Goal: Navigation & Orientation: Find specific page/section

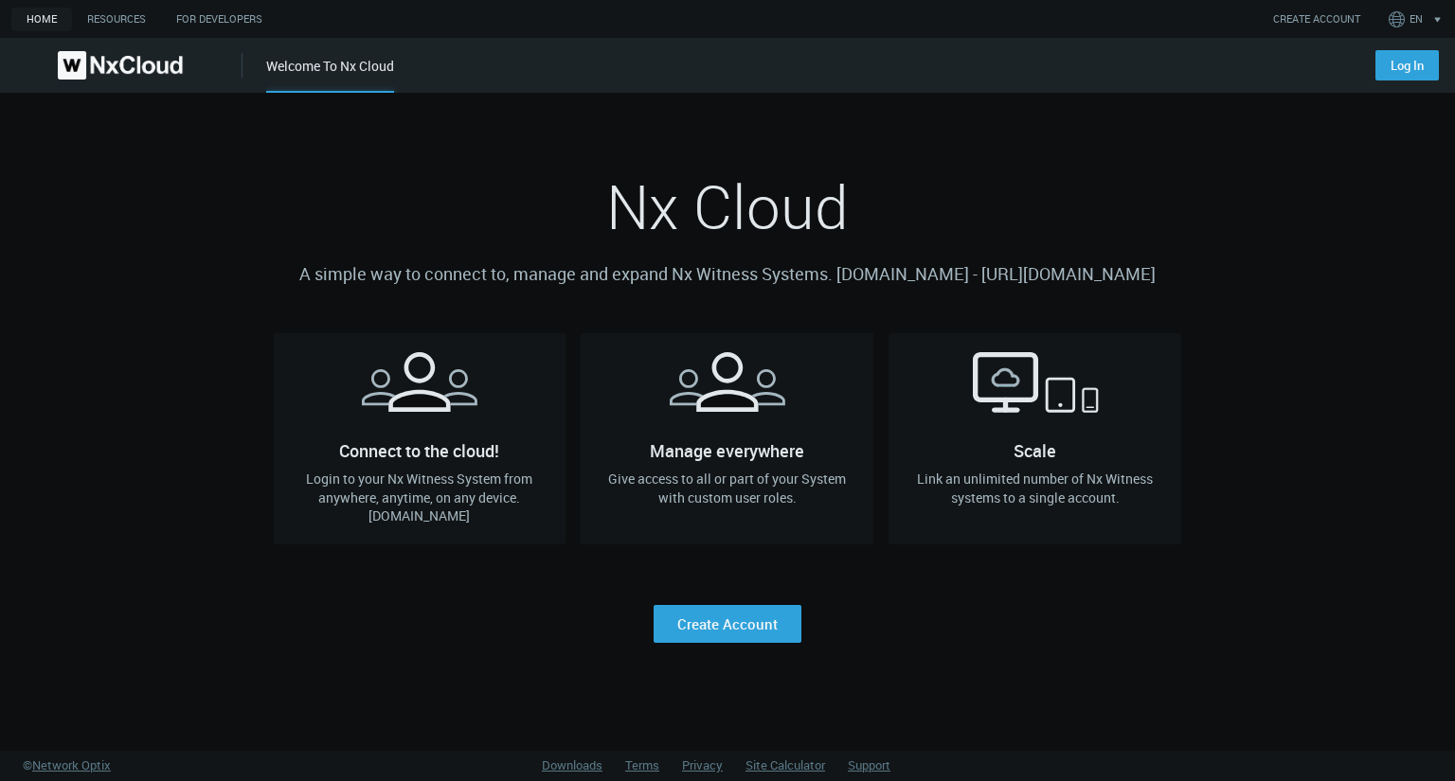
click at [1409, 82] on nx-main-action "Log In" at bounding box center [1403, 65] width 101 height 55
click at [1410, 78] on link "Log In" at bounding box center [1406, 65] width 63 height 30
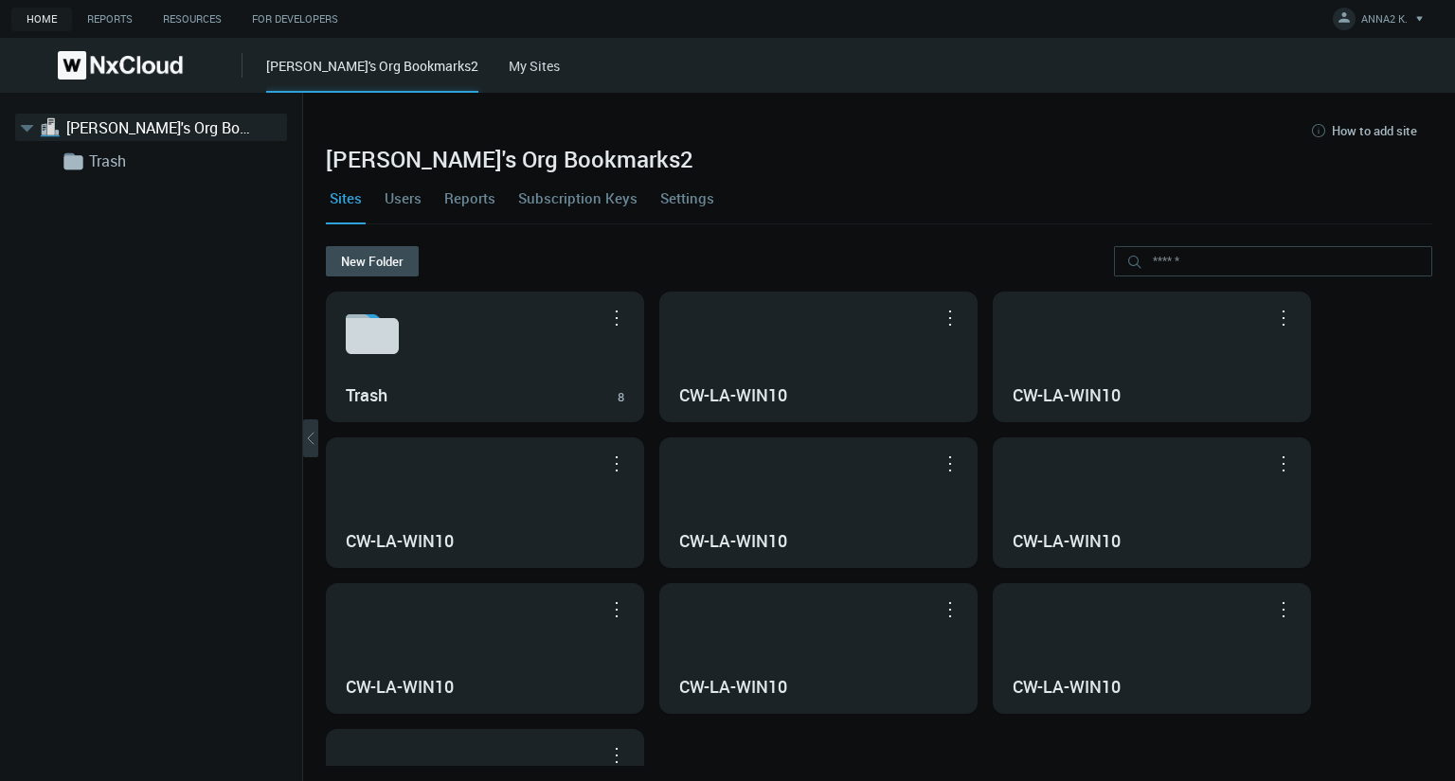
click at [509, 69] on link "My Sites" at bounding box center [534, 66] width 51 height 18
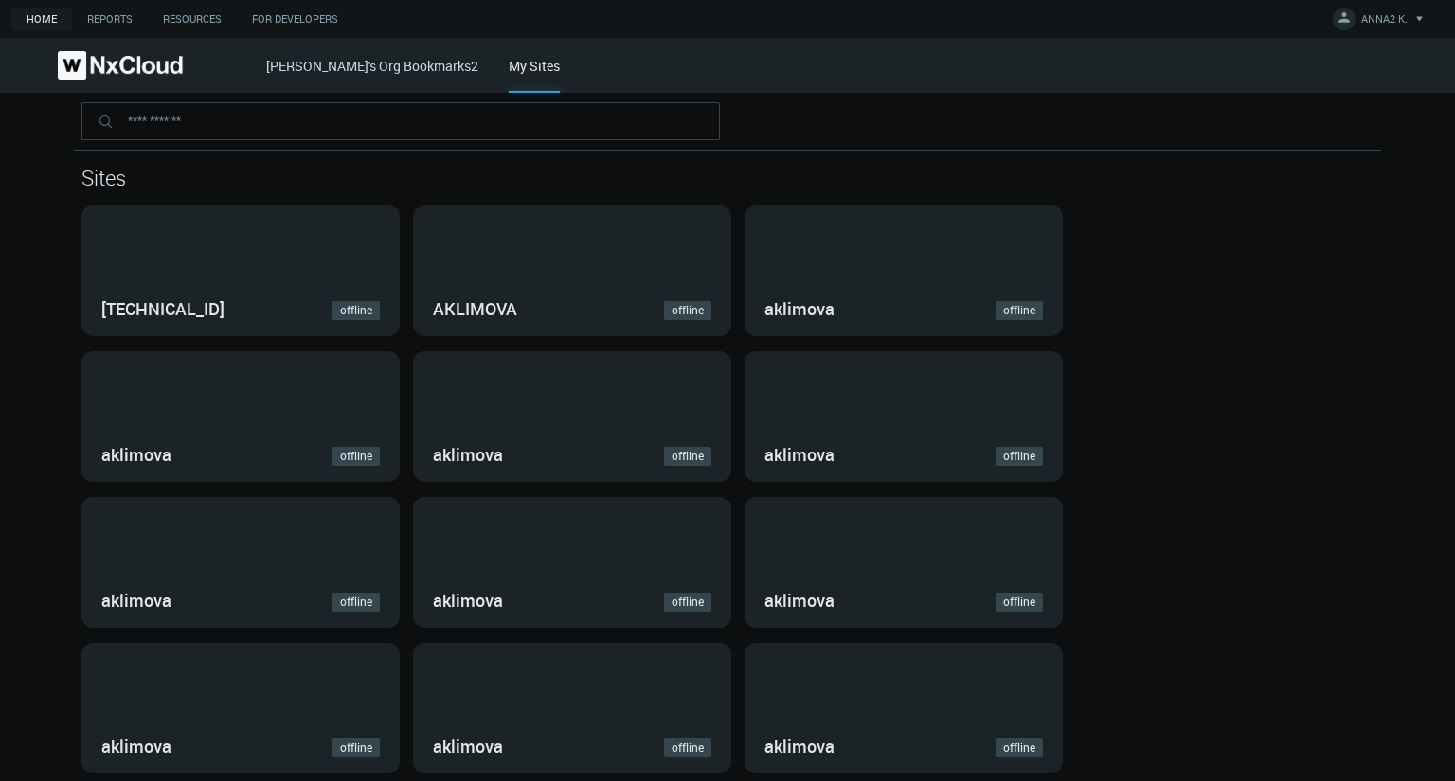
click at [370, 65] on link "[PERSON_NAME]'s Org Bookmarks2" at bounding box center [372, 66] width 212 height 18
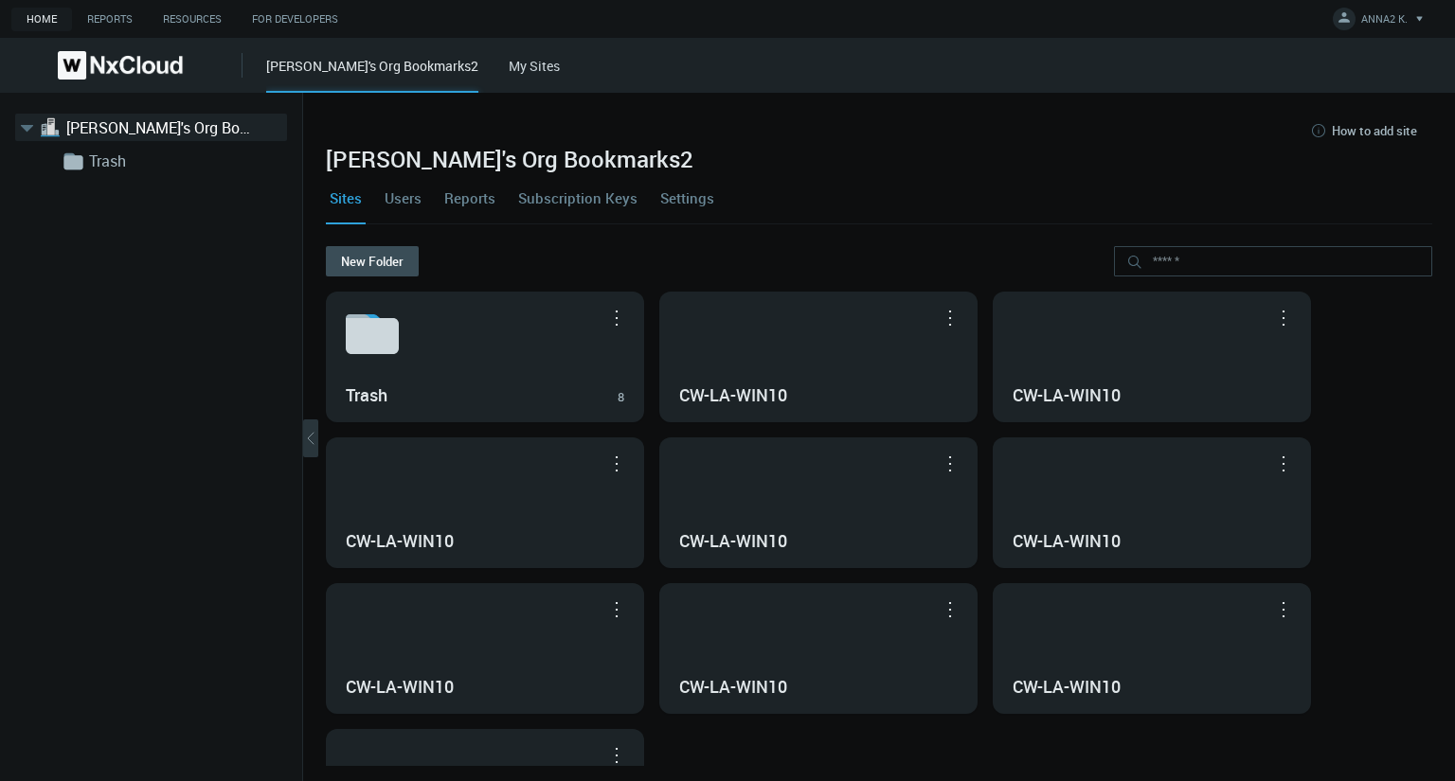
click at [1232, 181] on div "Sites Users Reports Subscription Keys Settings" at bounding box center [879, 197] width 1106 height 51
